Goal: Complete application form

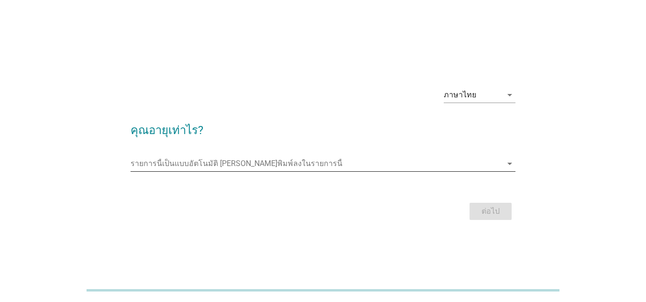
click at [506, 165] on icon "arrow_drop_down" at bounding box center [509, 163] width 11 height 11
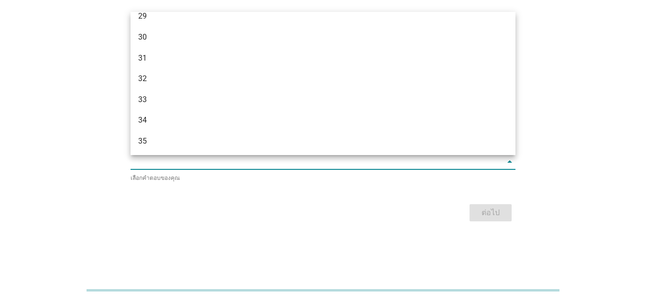
scroll to position [335, 0]
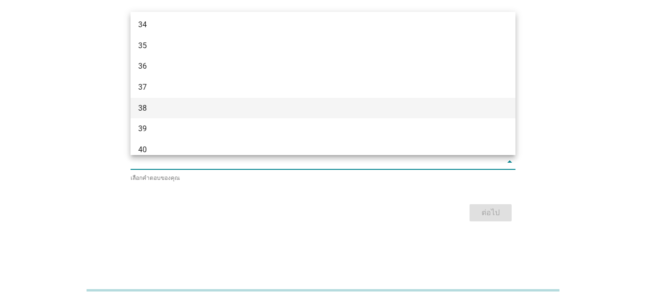
click at [194, 107] on div "38" at bounding box center [307, 108] width 339 height 11
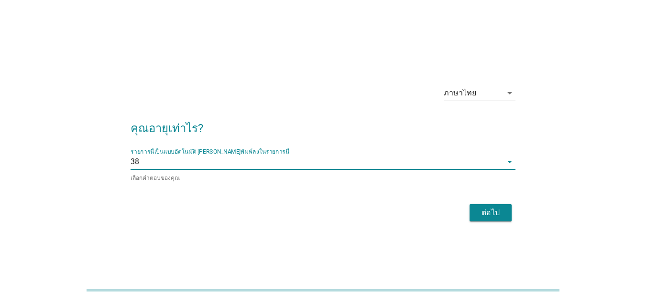
click at [313, 214] on div "ต่อไป" at bounding box center [322, 213] width 385 height 23
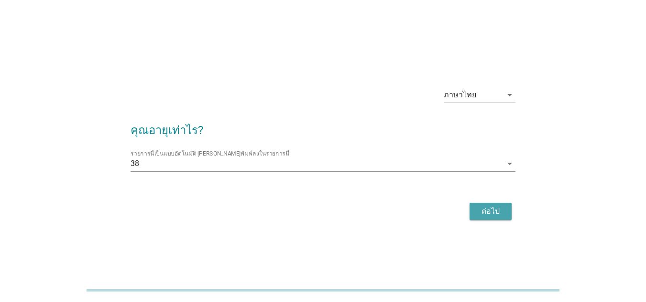
click at [502, 214] on div "ต่อไป" at bounding box center [490, 211] width 27 height 11
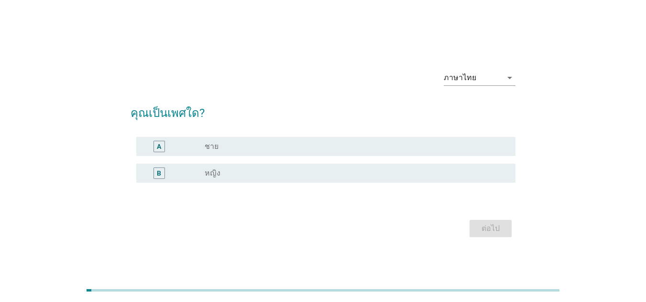
click at [237, 176] on div "radio_button_unchecked หญิง" at bounding box center [352, 174] width 295 height 10
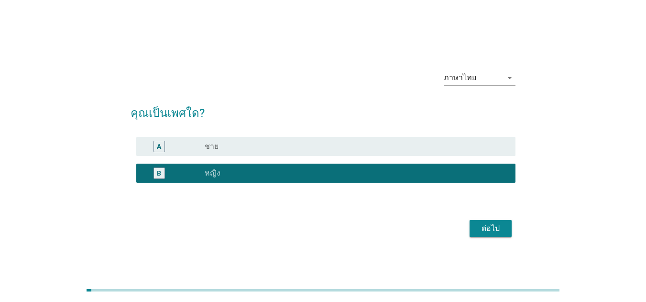
click at [485, 229] on div "ต่อไป" at bounding box center [490, 228] width 27 height 11
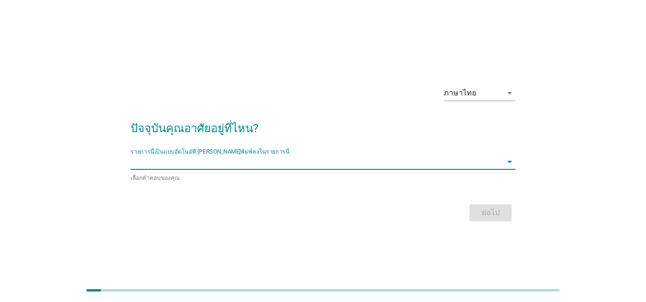
click at [258, 162] on input "รายการนี้เป็นแบบอัตโนมัติ คุณสามารถพิมพ์ลงในรายการนี้" at bounding box center [315, 161] width 371 height 15
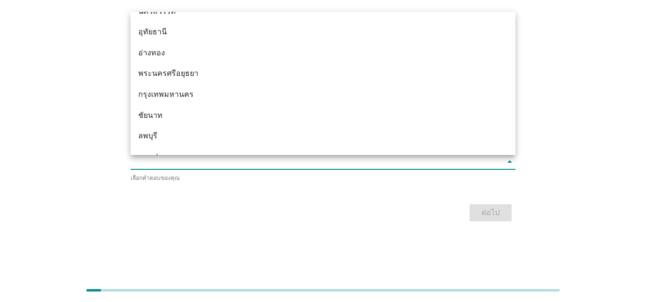
scroll to position [717, 0]
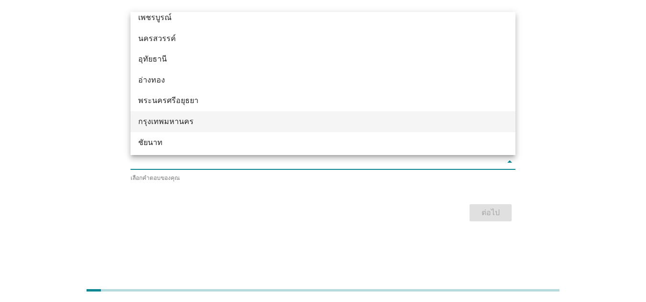
click at [175, 119] on div "กรุงเทพมหานคร" at bounding box center [307, 121] width 339 height 11
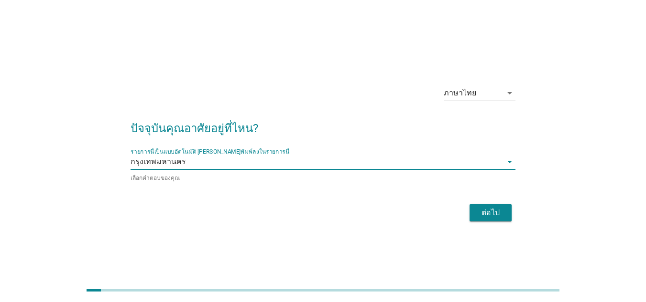
click at [487, 207] on div "ต่อไป" at bounding box center [490, 212] width 27 height 11
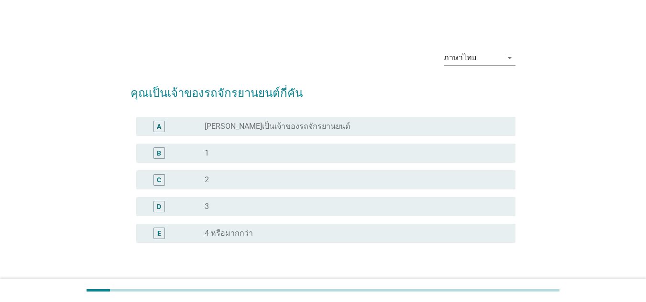
click at [245, 147] on div "B radio_button_unchecked 1" at bounding box center [325, 153] width 379 height 19
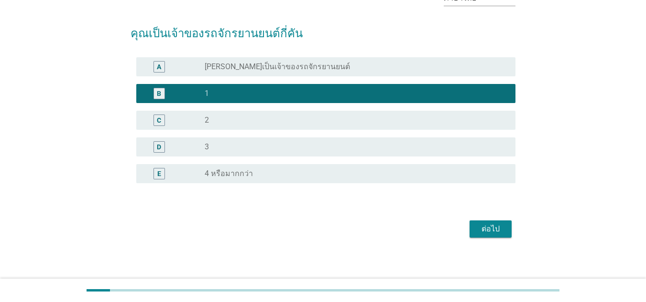
scroll to position [64, 0]
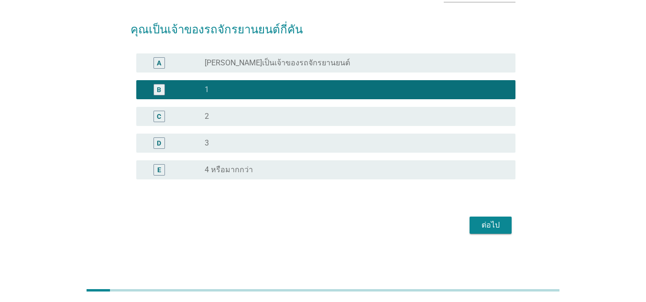
click at [489, 226] on div "ต่อไป" at bounding box center [490, 225] width 27 height 11
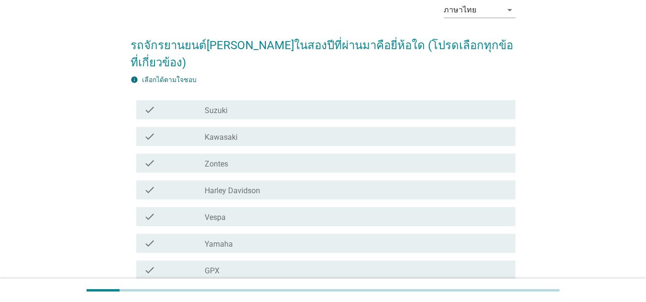
click at [254, 238] on div "check_box_outline_blank Yamaha" at bounding box center [356, 243] width 303 height 11
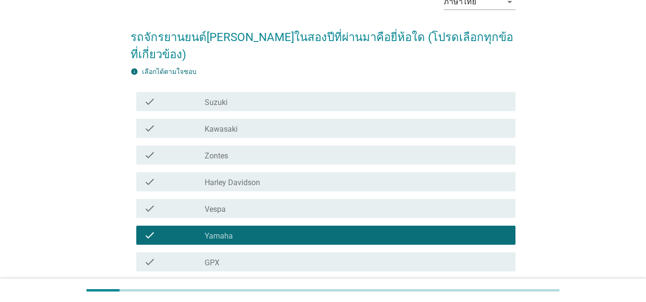
scroll to position [200, 0]
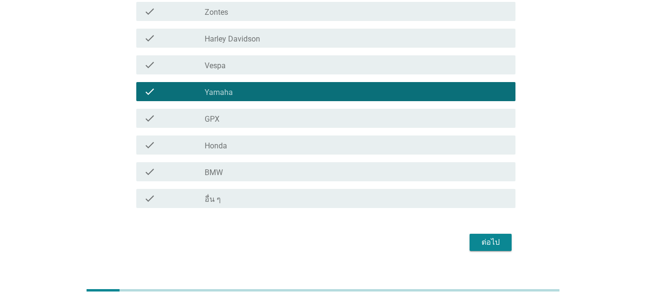
click at [481, 237] on div "ต่อไป" at bounding box center [490, 242] width 27 height 11
